Goal: Task Accomplishment & Management: Use online tool/utility

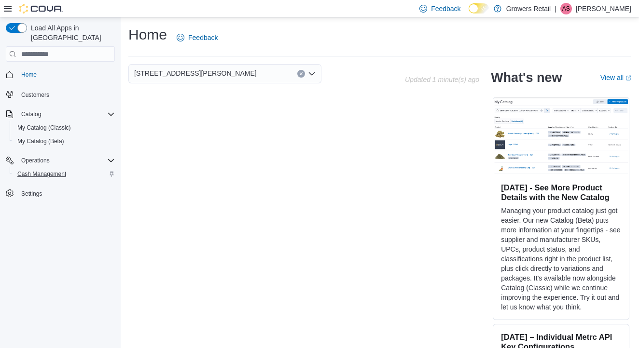
click at [29, 170] on span "Cash Management" at bounding box center [41, 174] width 49 height 8
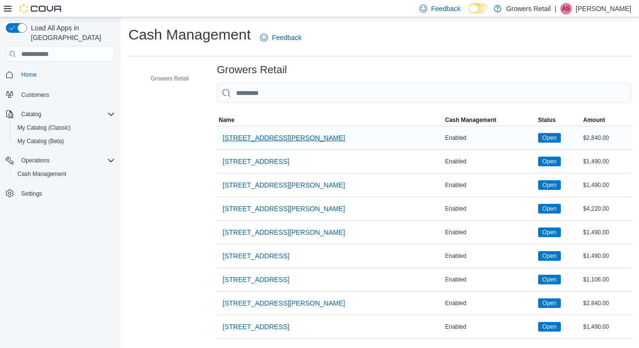
click at [241, 137] on span "[STREET_ADDRESS][PERSON_NAME]" at bounding box center [283, 138] width 123 height 10
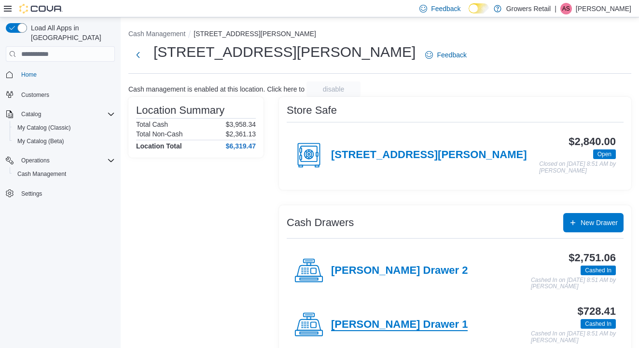
click at [360, 320] on h4 "[PERSON_NAME] Drawer 1" at bounding box center [399, 325] width 137 height 13
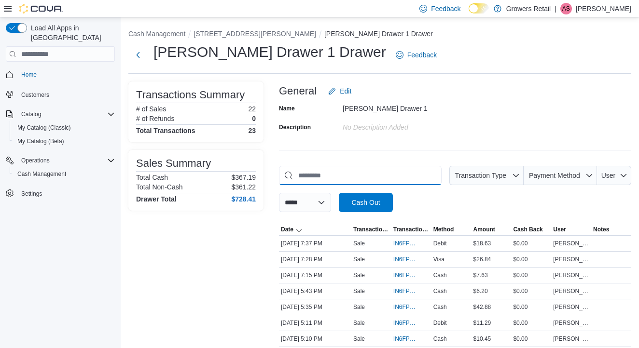
click at [331, 175] on input "This is a search bar. As you type, the results lower in the page will automatic…" at bounding box center [360, 175] width 163 height 19
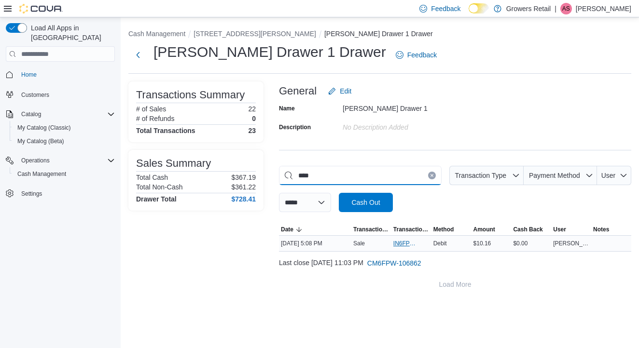
type input "****"
click at [402, 247] on span "IN6FPW-1996923" at bounding box center [406, 244] width 27 height 8
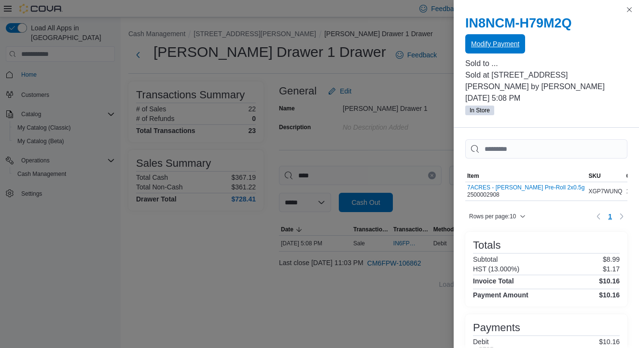
click at [497, 46] on span "Modify Payment" at bounding box center [495, 44] width 48 height 10
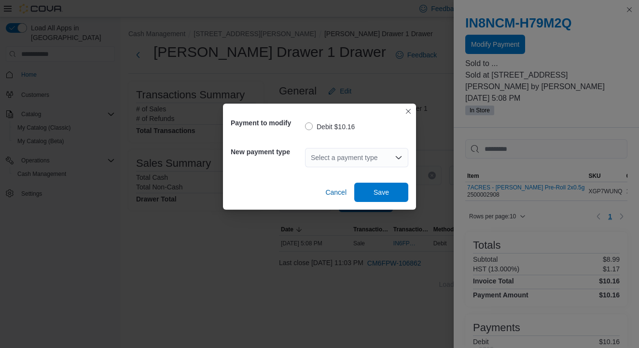
click at [373, 155] on div "Select a payment type" at bounding box center [356, 157] width 103 height 19
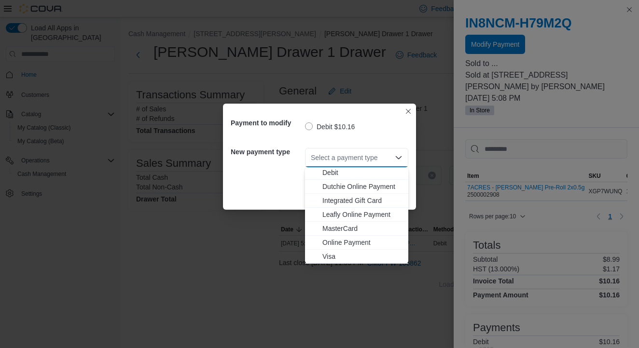
scroll to position [15, 0]
click at [331, 255] on span "Visa" at bounding box center [362, 257] width 80 height 10
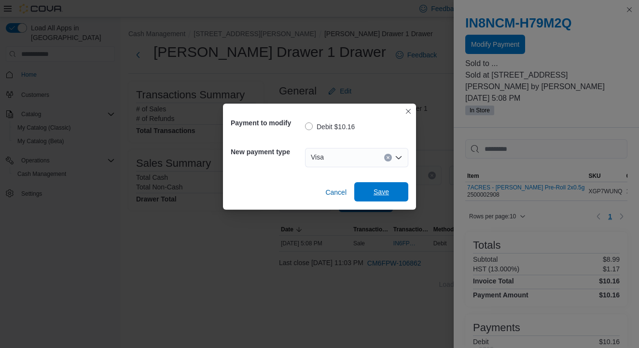
click at [380, 187] on span "Save" at bounding box center [381, 191] width 42 height 19
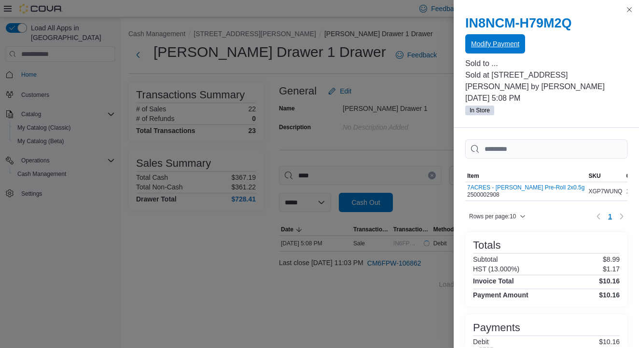
scroll to position [0, 0]
click at [625, 13] on button "Close this dialog" at bounding box center [630, 9] width 12 height 12
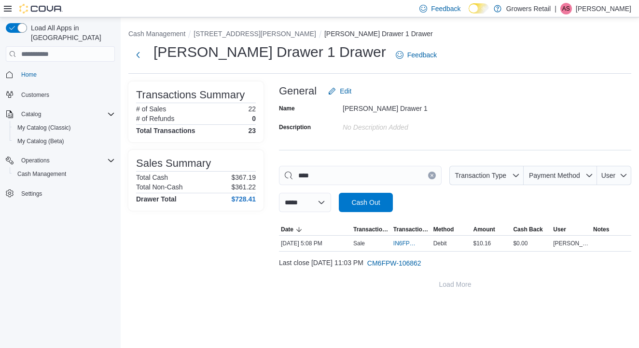
click at [429, 177] on button "Clear input" at bounding box center [432, 176] width 8 height 8
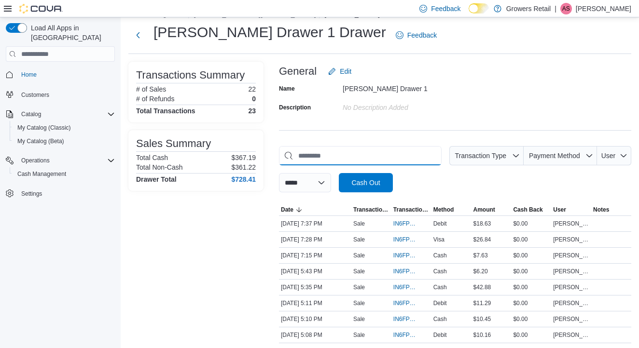
scroll to position [23, 0]
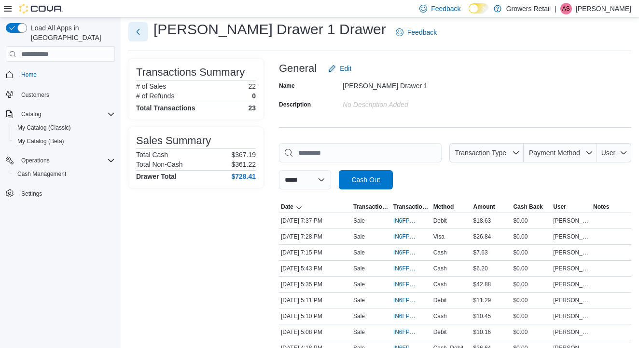
click at [139, 33] on button "Next" at bounding box center [137, 31] width 19 height 19
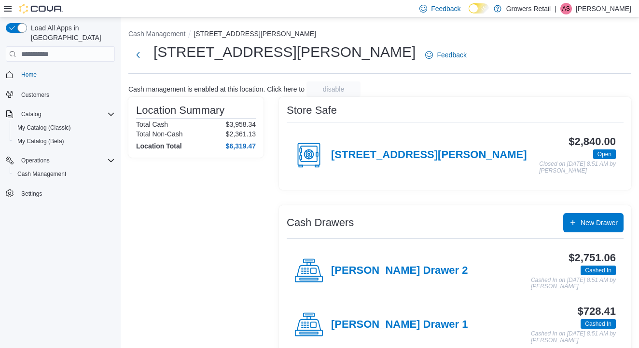
click at [327, 272] on div "[PERSON_NAME] Drawer 2" at bounding box center [380, 271] width 173 height 29
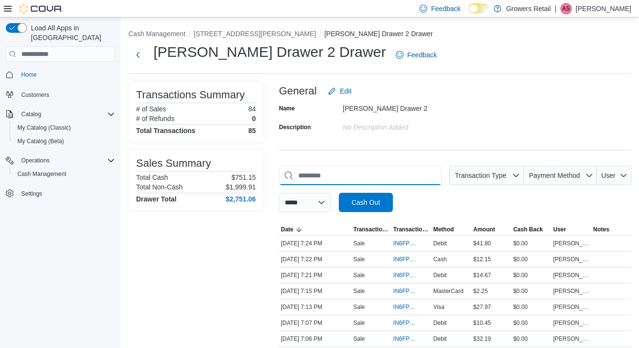
click at [355, 183] on input "This is a search bar. As you type, the results lower in the page will automatic…" at bounding box center [360, 175] width 163 height 19
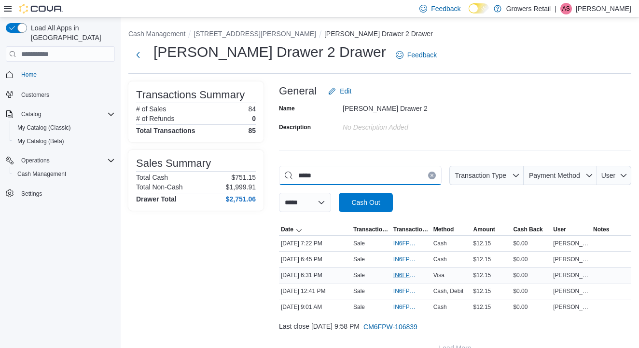
type input "*****"
click at [405, 270] on span "IN6FPW-1997050" at bounding box center [411, 276] width 36 height 12
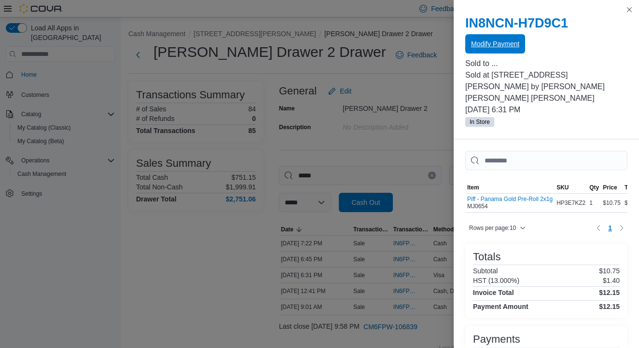
click at [490, 43] on span "Modify Payment" at bounding box center [495, 44] width 48 height 10
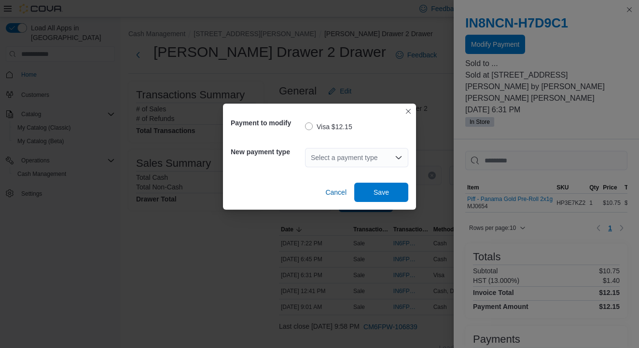
click at [370, 158] on div "Select a payment type" at bounding box center [356, 157] width 103 height 19
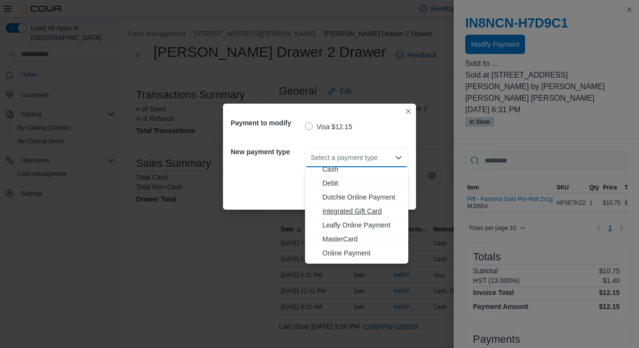
scroll to position [7, 0]
click at [339, 237] on span "MasterCard" at bounding box center [362, 238] width 80 height 10
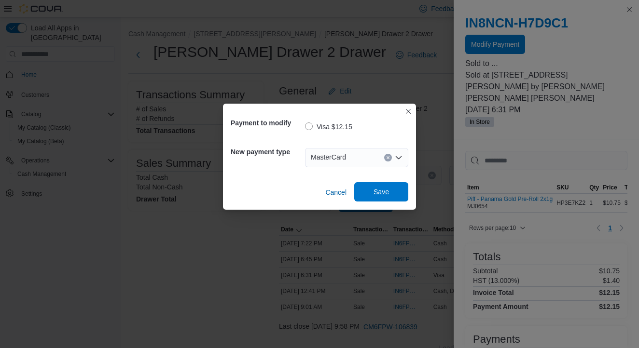
click at [378, 188] on span "Save" at bounding box center [381, 192] width 15 height 10
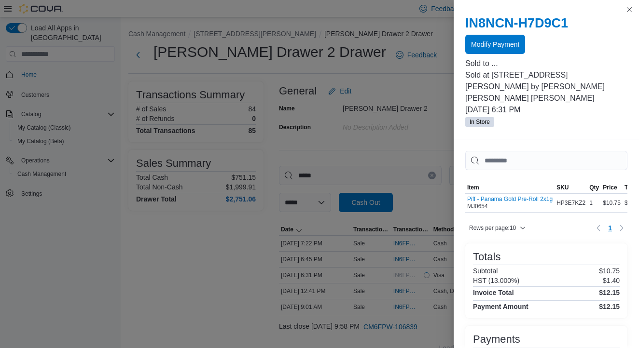
scroll to position [0, 0]
click at [625, 8] on button "Close this dialog" at bounding box center [630, 9] width 12 height 12
